Goal: Task Accomplishment & Management: Use online tool/utility

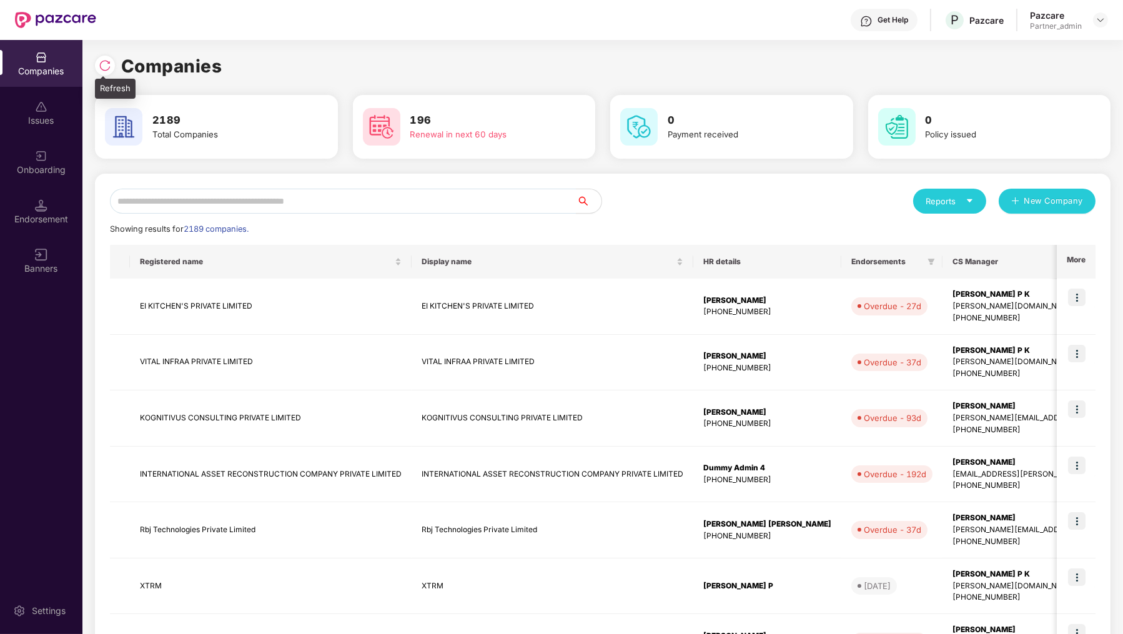
click at [106, 63] on img at bounding box center [105, 65] width 12 height 12
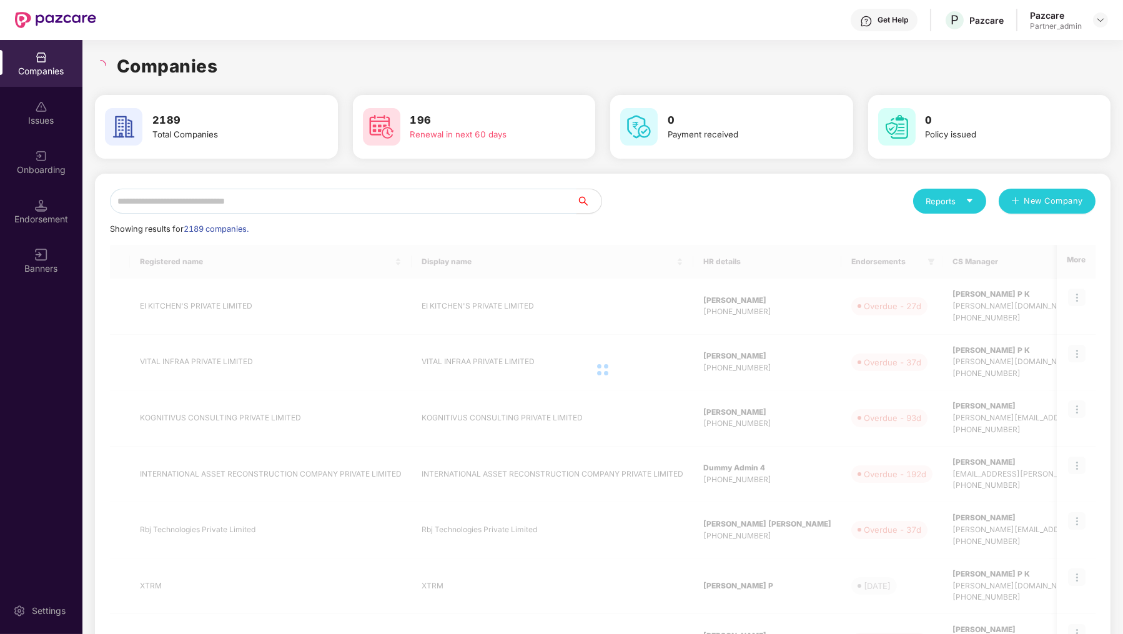
click at [242, 199] on input "text" at bounding box center [343, 201] width 467 height 25
click at [149, 72] on h1 "Companies" at bounding box center [167, 65] width 101 height 27
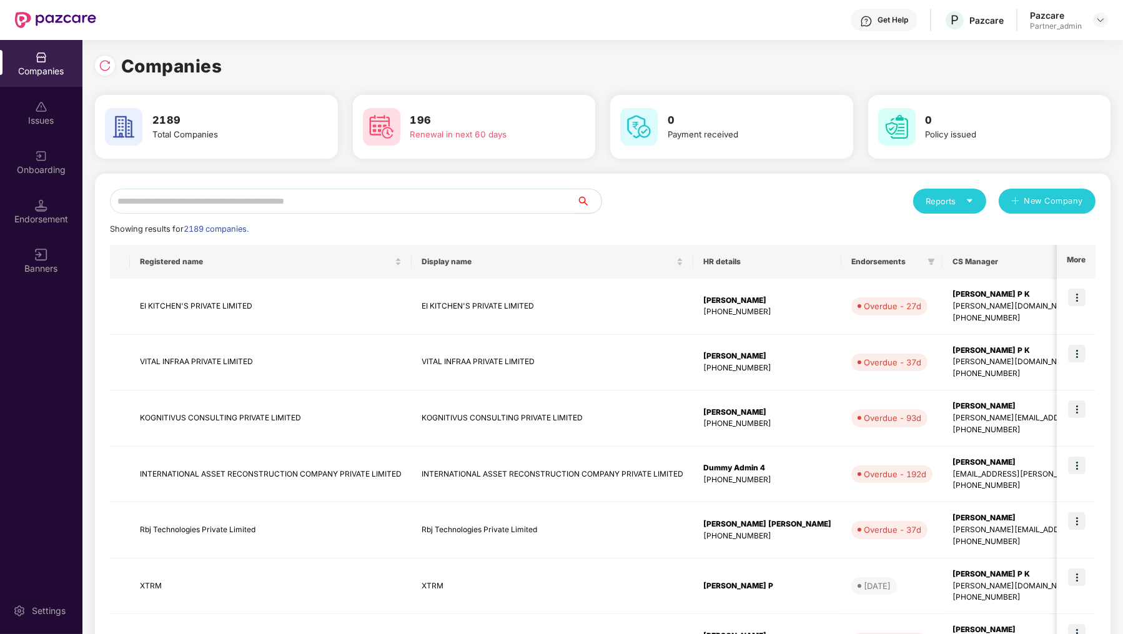
click at [250, 197] on input "text" at bounding box center [343, 201] width 467 height 25
click at [212, 206] on input "text" at bounding box center [343, 201] width 467 height 25
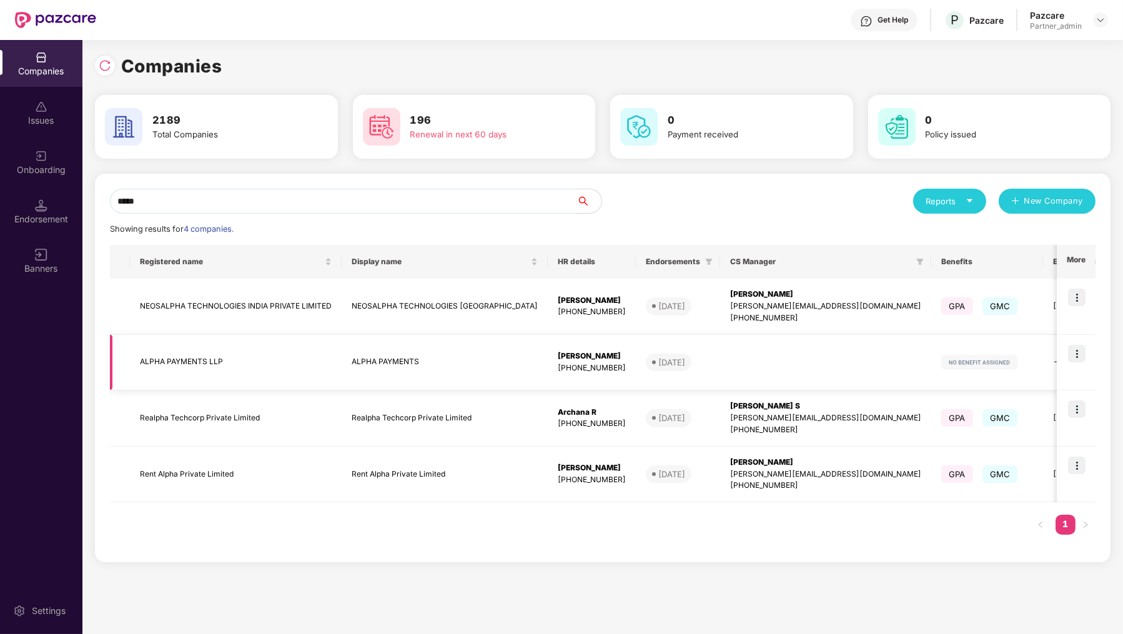
type input "*****"
click at [1078, 349] on img at bounding box center [1076, 353] width 17 height 17
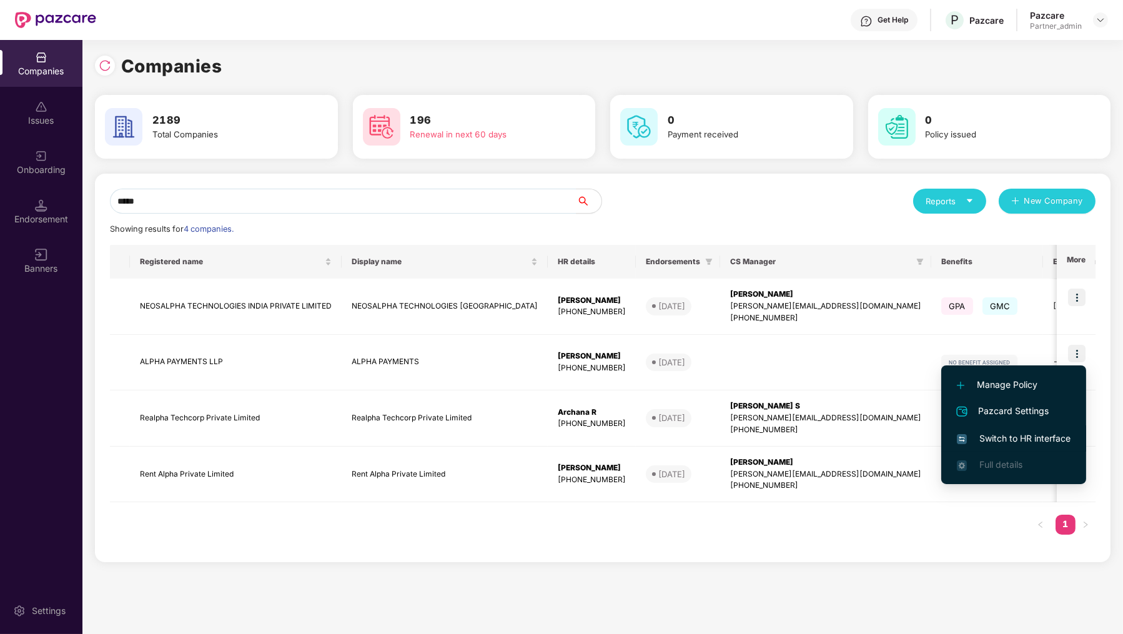
click at [1009, 435] on span "Switch to HR interface" at bounding box center [1014, 439] width 114 height 14
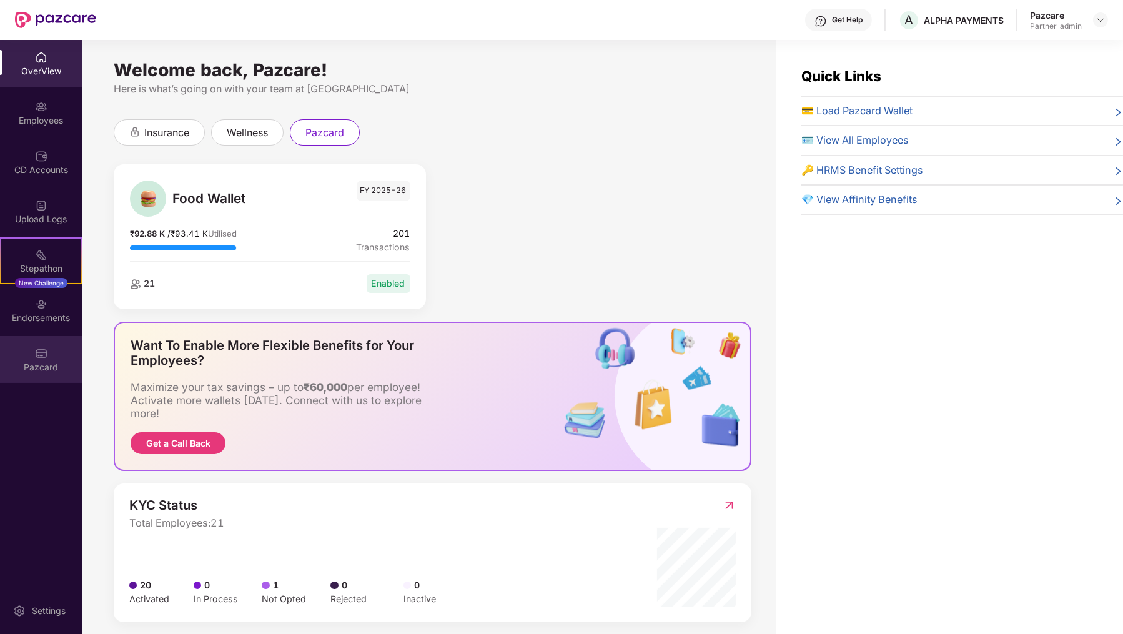
click at [71, 341] on div "Pazcard" at bounding box center [41, 359] width 82 height 47
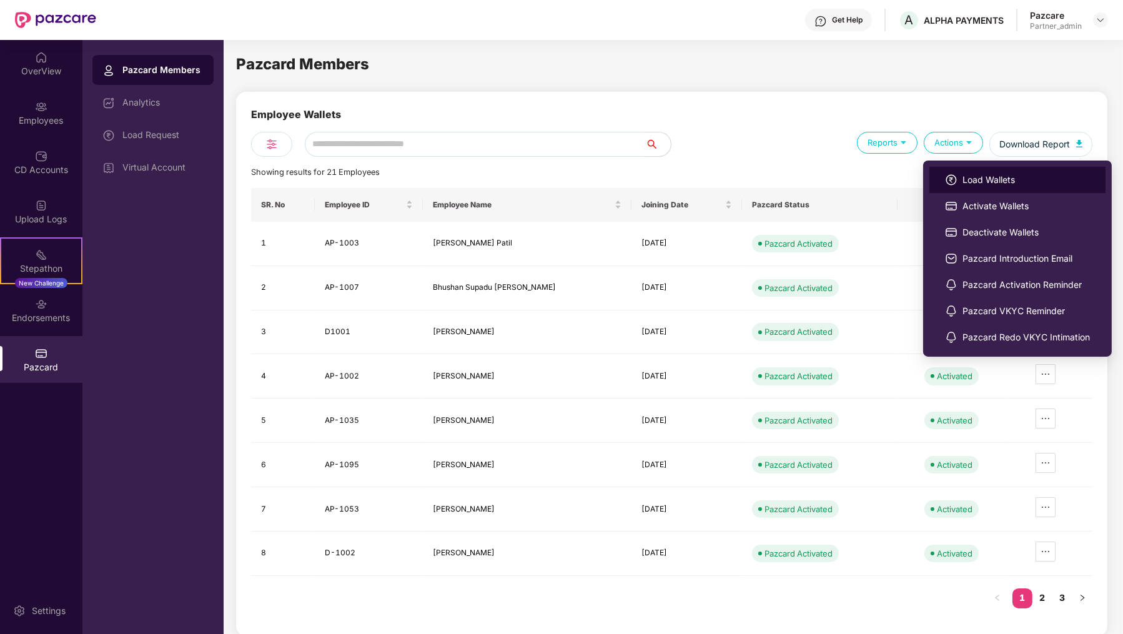
click at [958, 171] on li "Load Wallets" at bounding box center [1017, 180] width 176 height 26
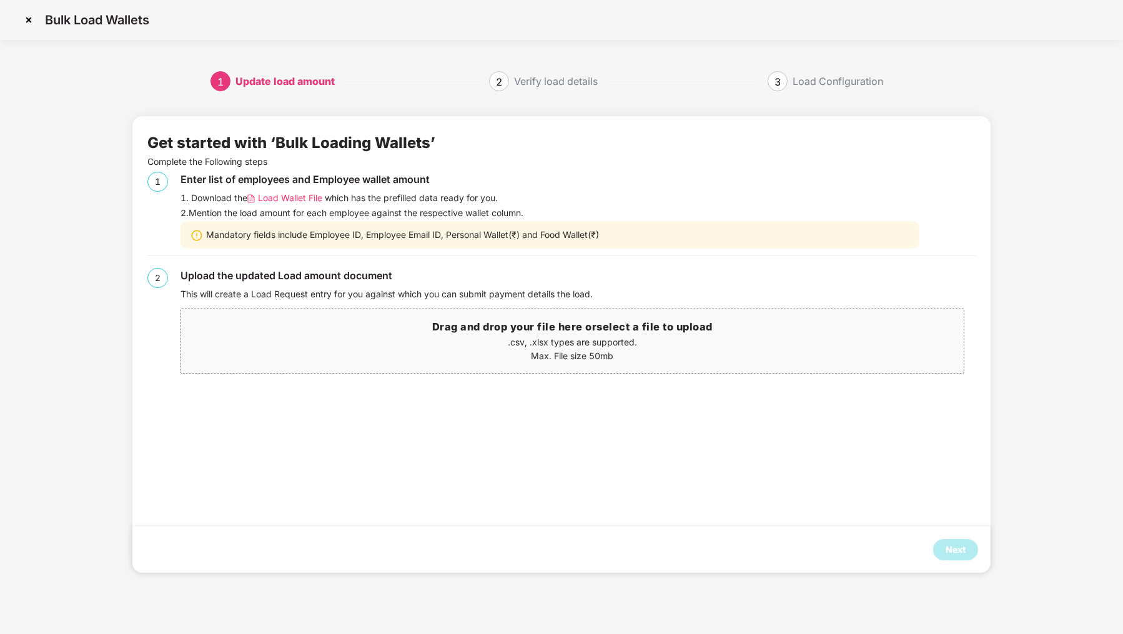
click at [307, 195] on span "Load Wallet File" at bounding box center [290, 198] width 64 height 14
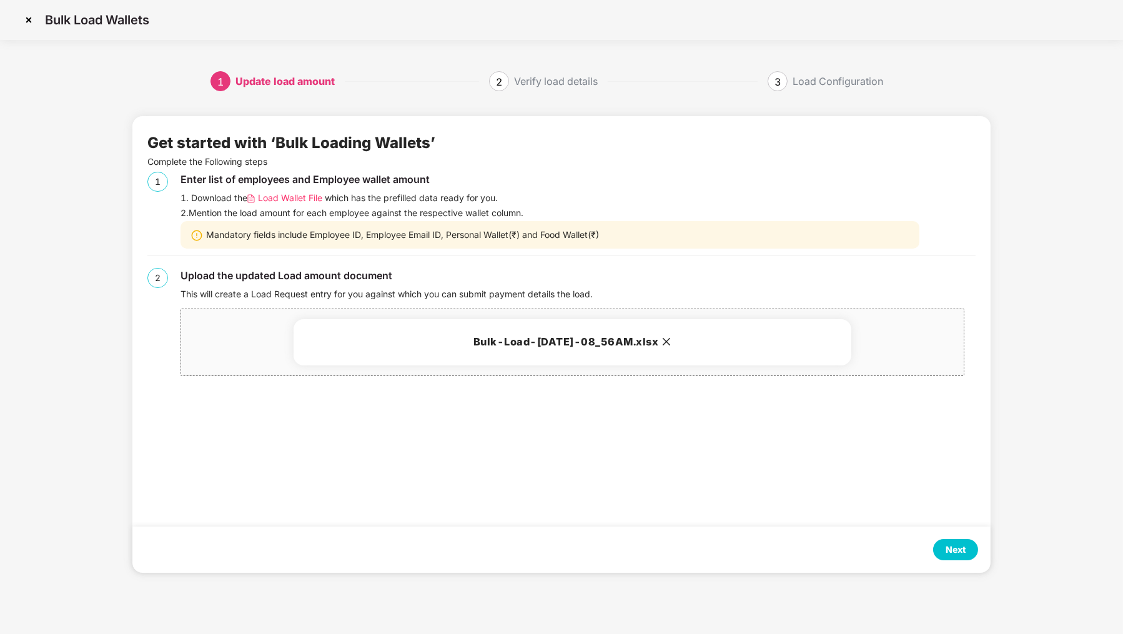
click at [943, 545] on div "Next" at bounding box center [955, 549] width 45 height 21
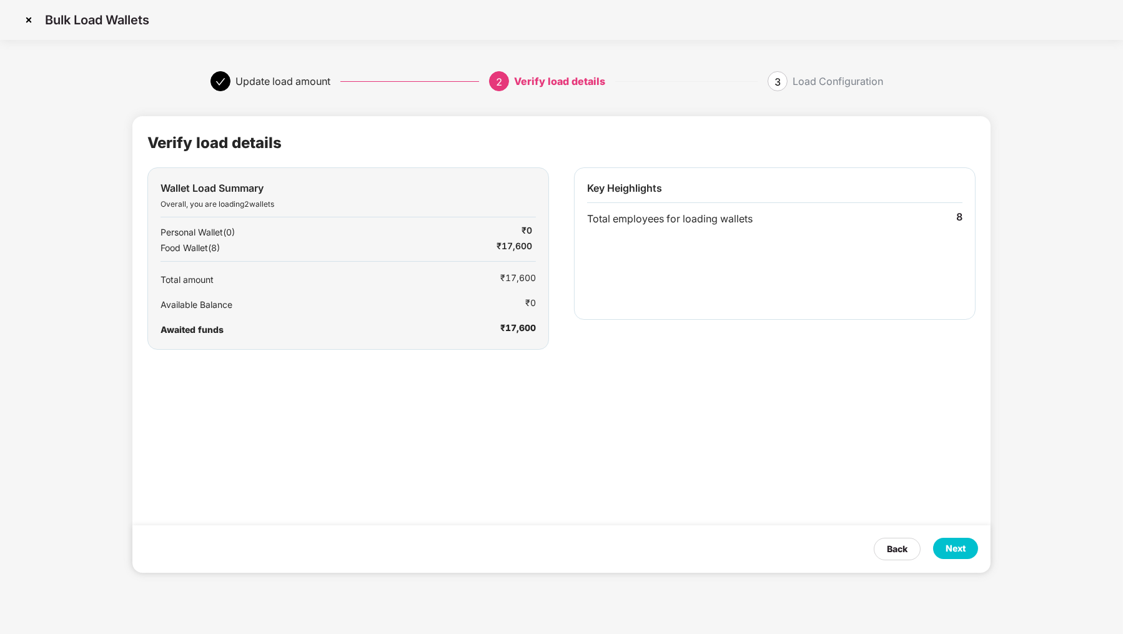
click at [943, 545] on div "Next" at bounding box center [955, 548] width 45 height 21
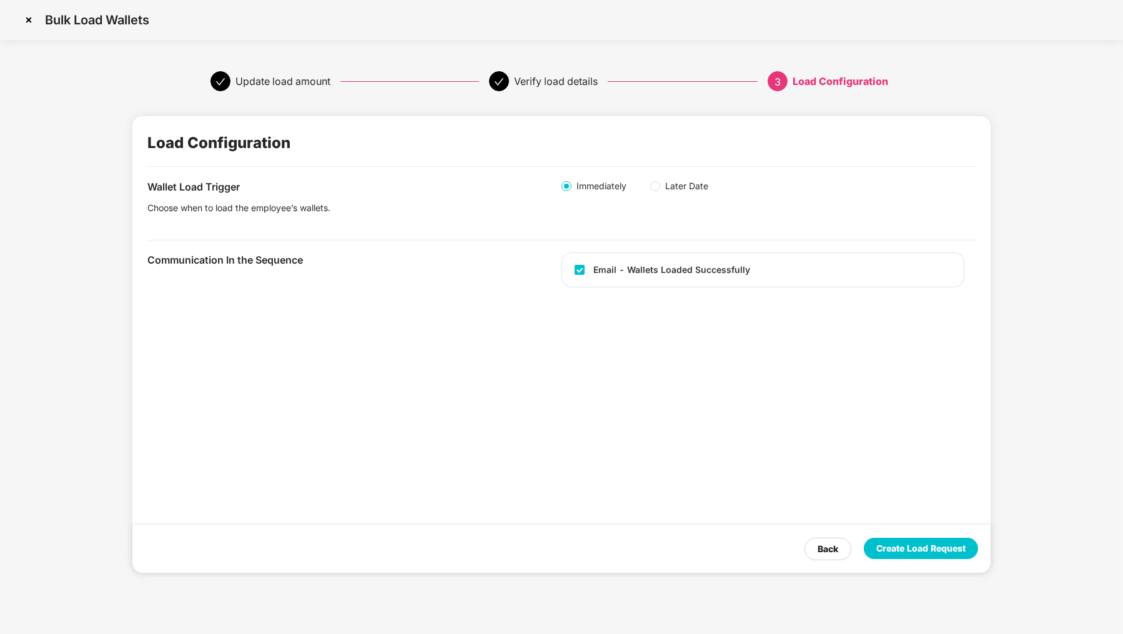
click at [943, 545] on div "Create Load Request" at bounding box center [920, 549] width 89 height 14
